Goal: Task Accomplishment & Management: Use online tool/utility

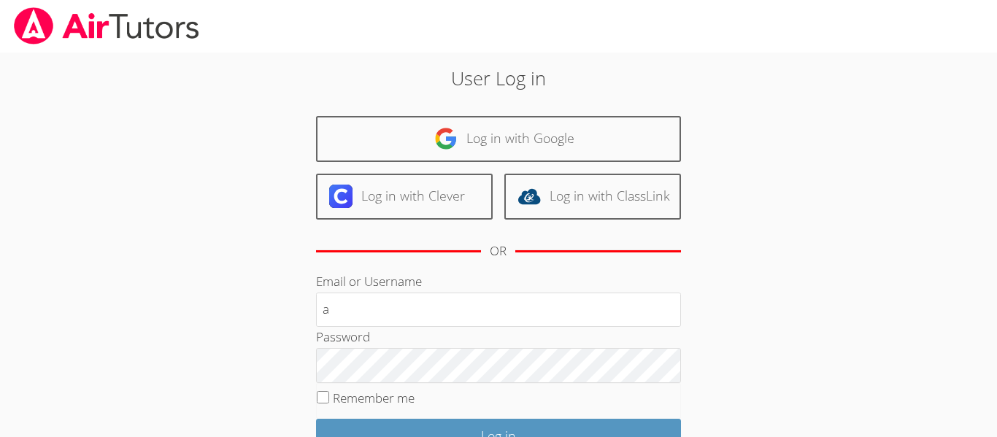
type input "[EMAIL_ADDRESS][DOMAIN_NAME]"
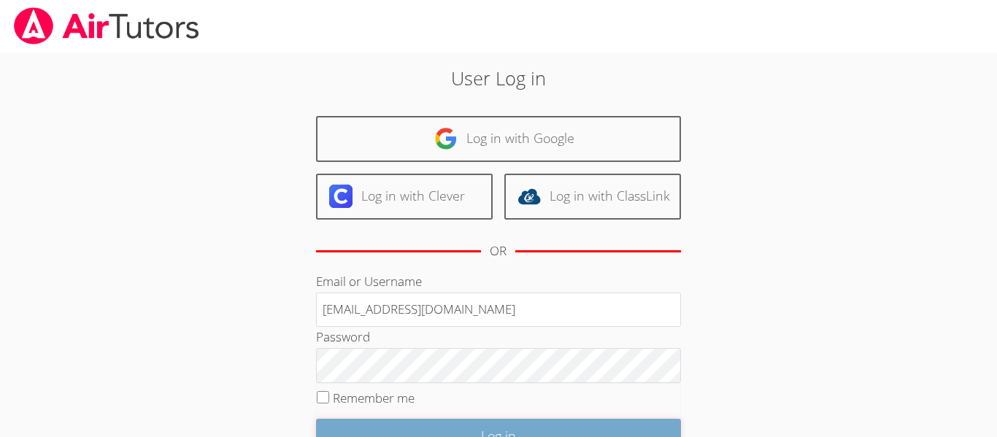
click at [469, 422] on input "Log in" at bounding box center [498, 436] width 365 height 34
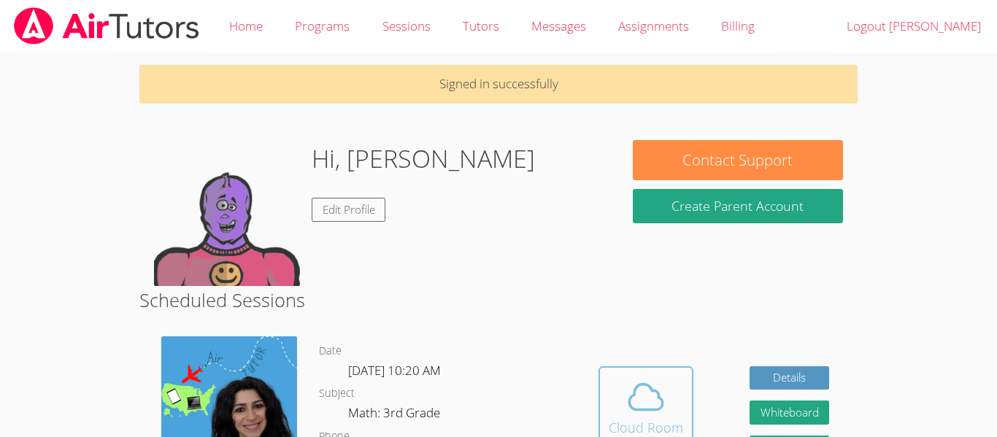
click at [645, 396] on icon at bounding box center [646, 397] width 41 height 41
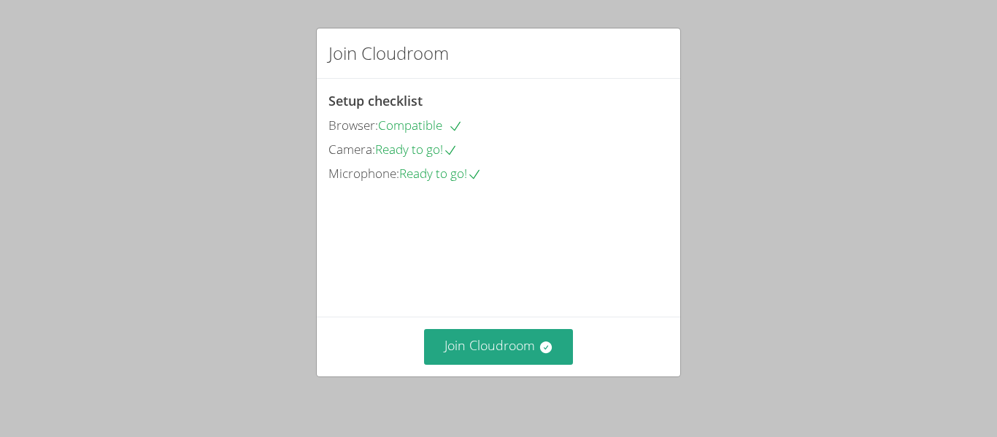
click at [558, 323] on div "Join Cloudroom" at bounding box center [499, 347] width 364 height 60
click at [553, 328] on div "Join Cloudroom" at bounding box center [499, 347] width 364 height 60
click at [553, 340] on icon at bounding box center [546, 347] width 15 height 15
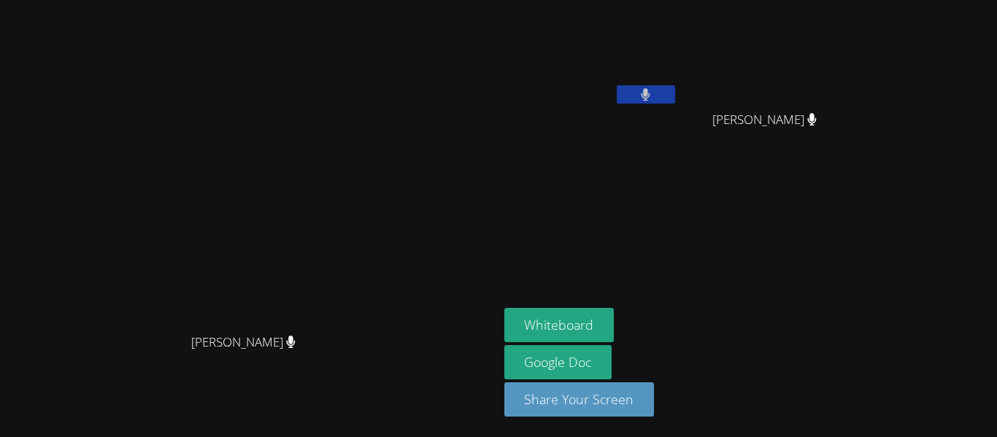
click at [677, 304] on aside "[PERSON_NAME] [PERSON_NAME] [PERSON_NAME] [PERSON_NAME] Whiteboard Google Doc S…" at bounding box center [681, 218] width 365 height 437
click at [615, 322] on button "Whiteboard" at bounding box center [559, 325] width 110 height 34
click at [615, 325] on button "Whiteboard" at bounding box center [559, 325] width 110 height 34
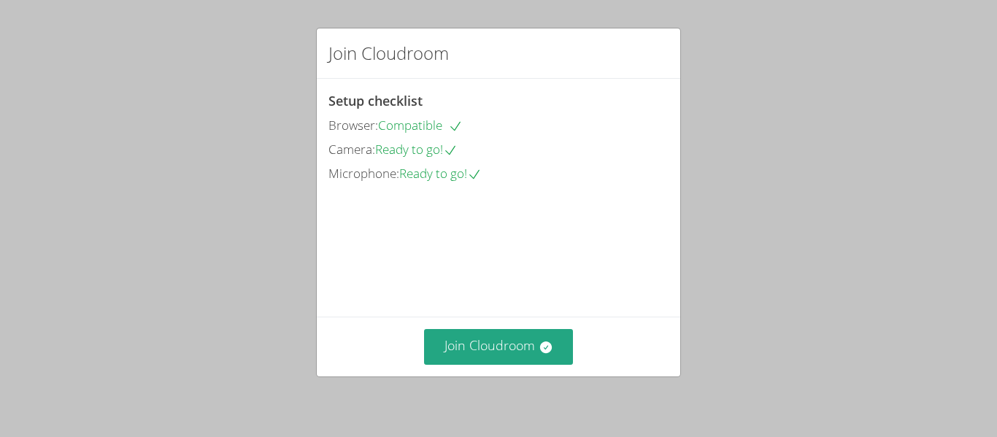
click at [499, 321] on div "Join Cloudroom" at bounding box center [499, 347] width 364 height 60
click at [501, 334] on button "Join Cloudroom" at bounding box center [499, 347] width 150 height 36
